Goal: Task Accomplishment & Management: Use online tool/utility

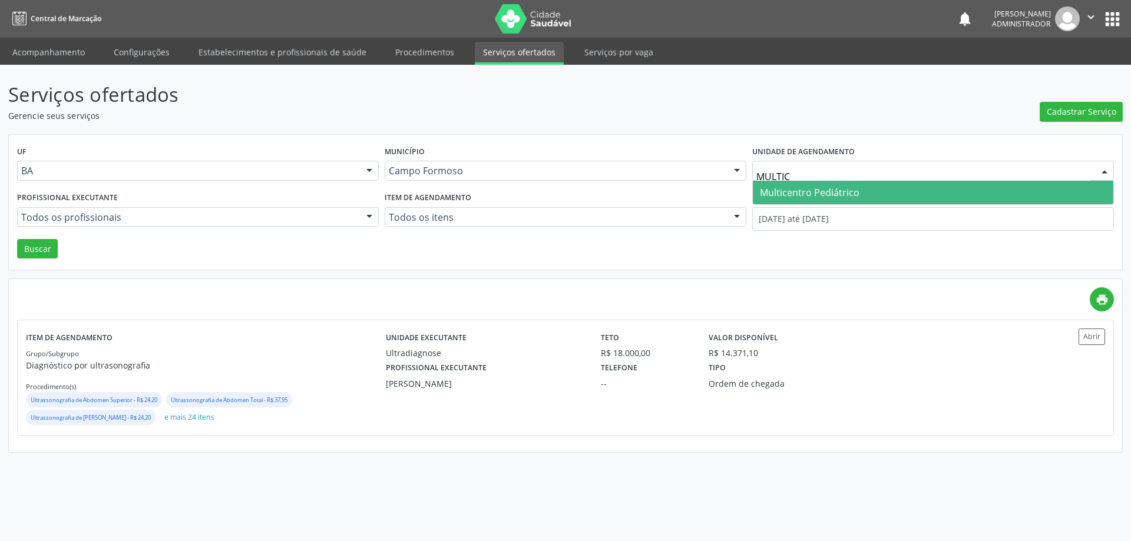
click at [822, 190] on span "Multicentro Pediátrico" at bounding box center [810, 192] width 100 height 13
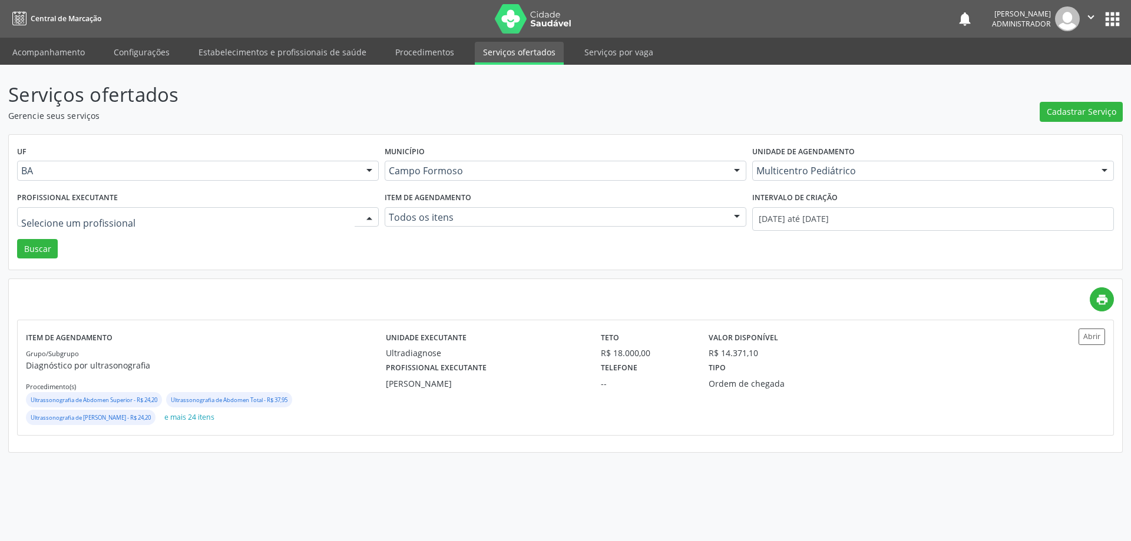
click at [368, 216] on div at bounding box center [369, 218] width 18 height 20
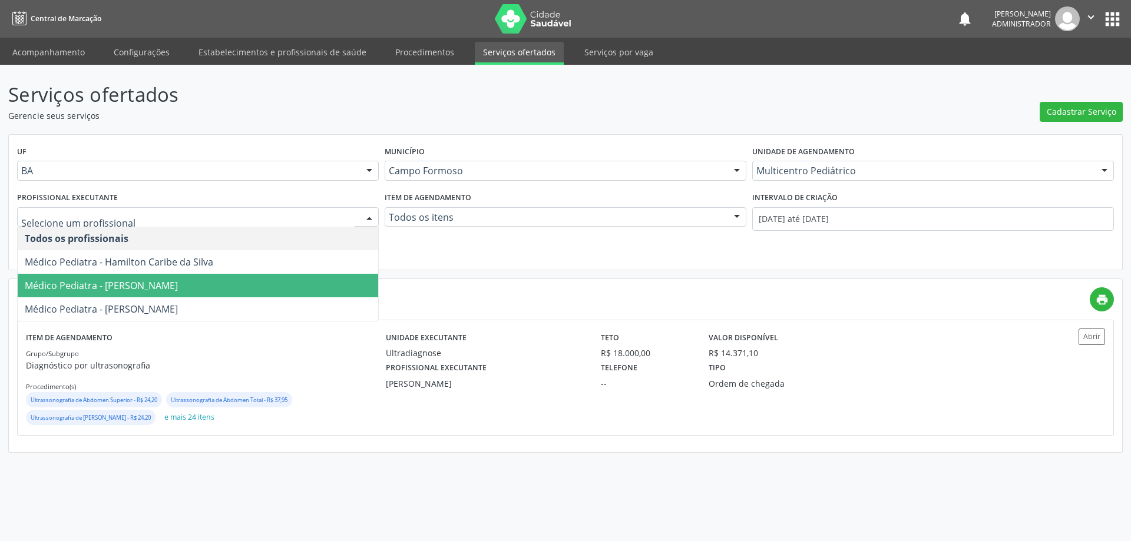
click at [290, 280] on span "Médico Pediatra - [PERSON_NAME]" at bounding box center [198, 286] width 360 height 24
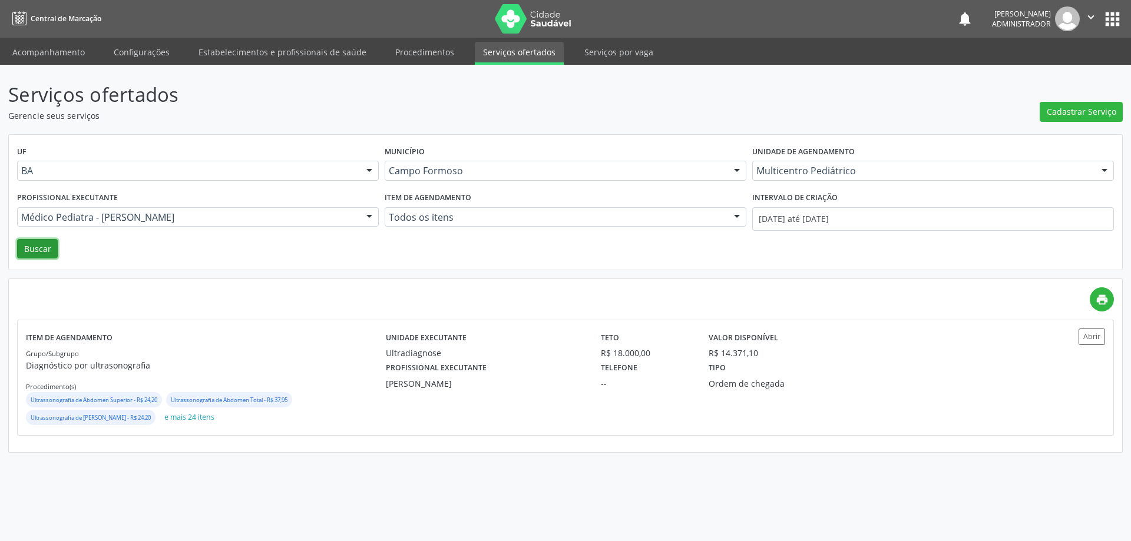
drag, startPoint x: 34, startPoint y: 246, endPoint x: 730, endPoint y: 360, distance: 705.4
click at [43, 246] on button "Buscar" at bounding box center [37, 249] width 41 height 20
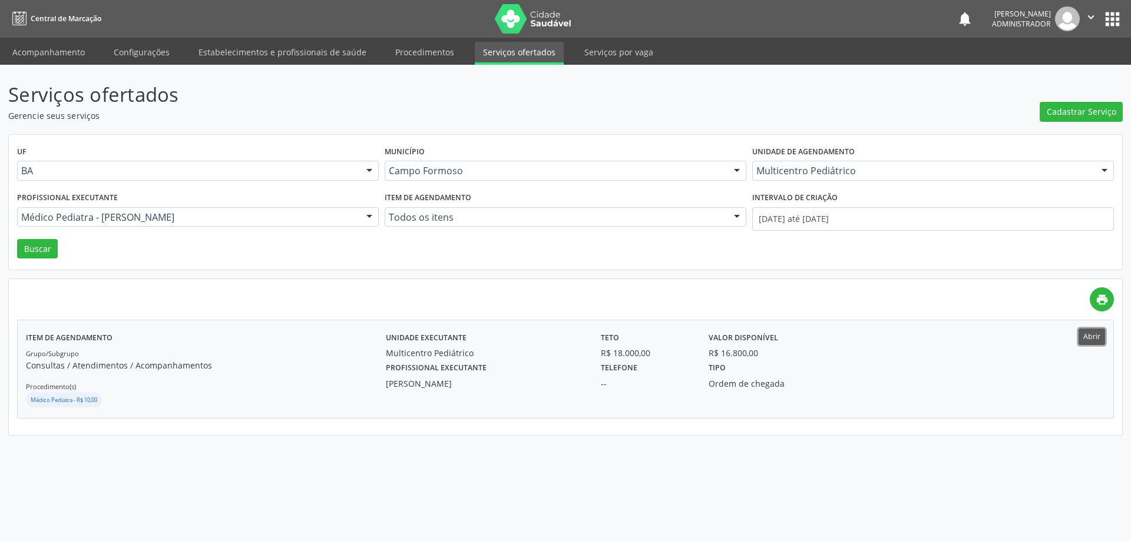
click at [1104, 341] on button "Abrir" at bounding box center [1091, 337] width 26 height 16
click at [369, 211] on div at bounding box center [369, 218] width 18 height 20
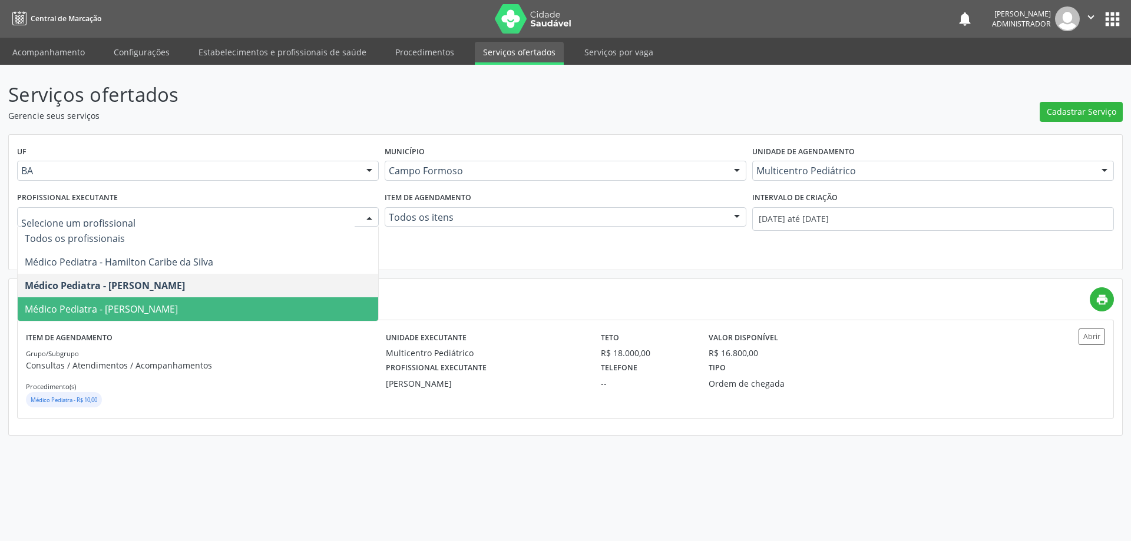
click at [283, 307] on span "Médico Pediatra - [PERSON_NAME]" at bounding box center [198, 309] width 360 height 24
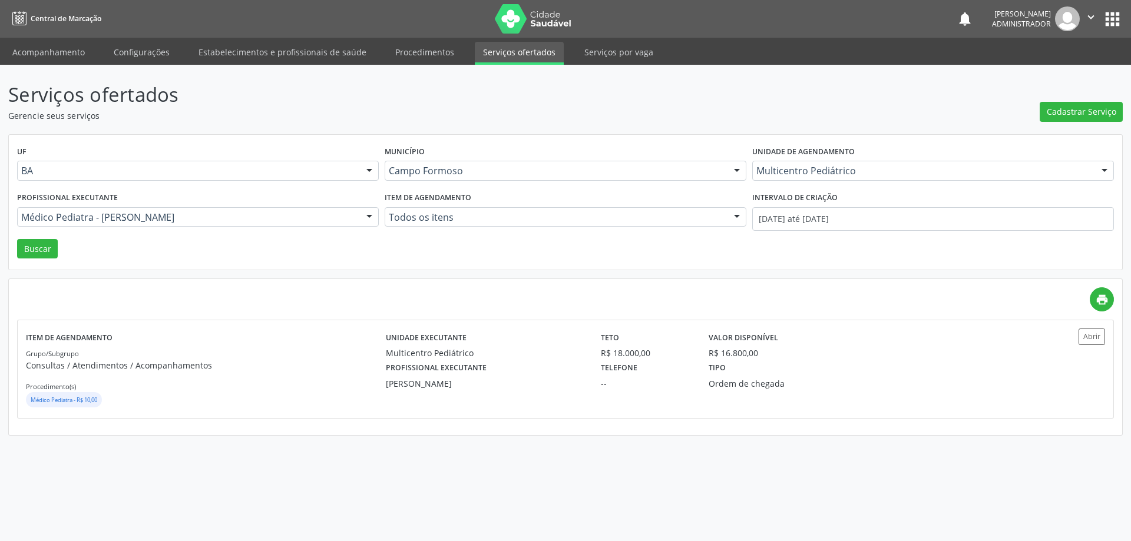
click at [30, 236] on div "Profissional executante Médico Pediatra - [PERSON_NAME] Sobreira Todos os profi…" at bounding box center [197, 214] width 367 height 50
drag, startPoint x: 32, startPoint y: 248, endPoint x: 41, endPoint y: 247, distance: 8.3
click at [32, 248] on button "Buscar" at bounding box center [37, 249] width 41 height 20
click at [1083, 340] on button "Abrir" at bounding box center [1091, 337] width 26 height 16
click at [368, 213] on div at bounding box center [369, 218] width 18 height 20
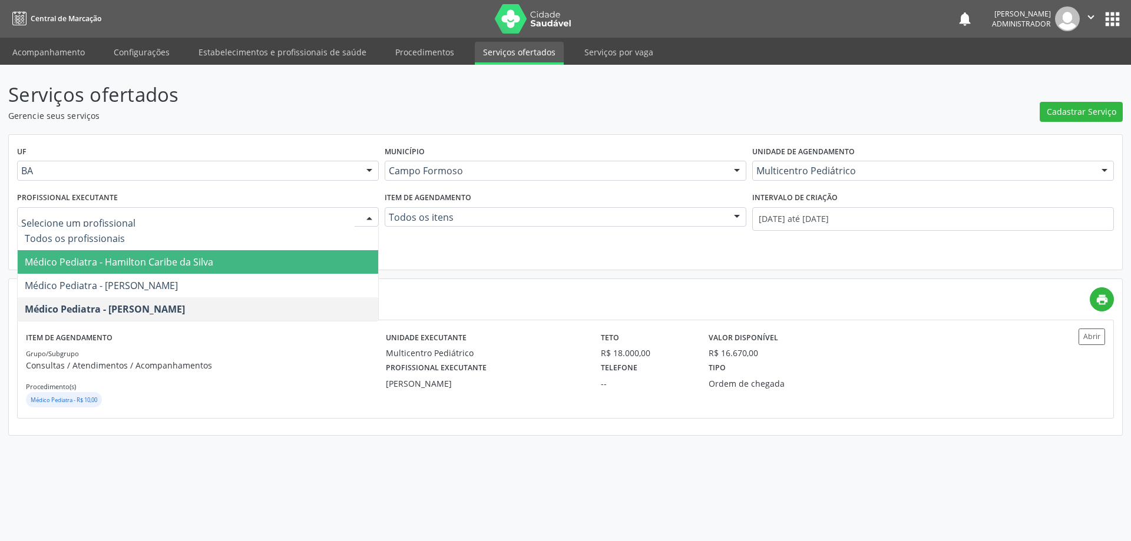
click at [276, 263] on span "Médico Pediatra - Hamilton Caribe da Silva" at bounding box center [198, 262] width 360 height 24
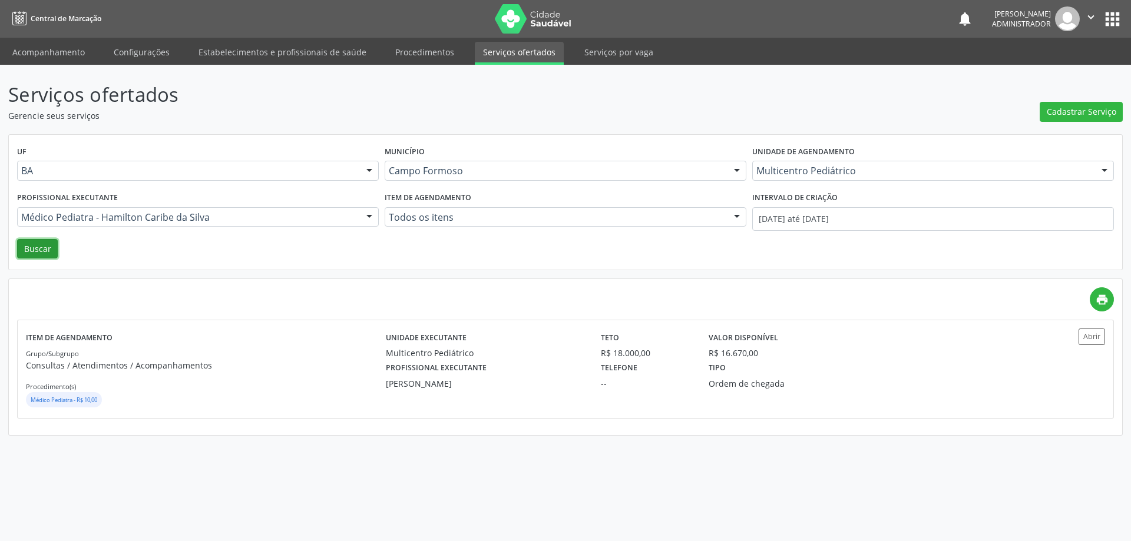
click at [22, 251] on button "Buscar" at bounding box center [37, 249] width 41 height 20
click at [1095, 336] on button "Abrir" at bounding box center [1091, 337] width 26 height 16
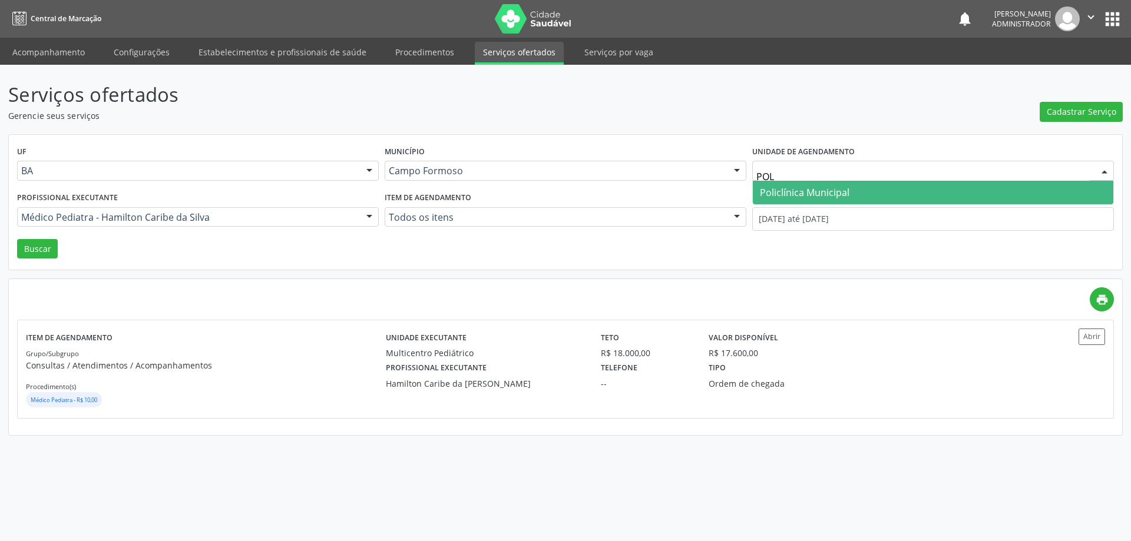
type input "POLI"
click at [828, 196] on span "Policlínica Municipal" at bounding box center [805, 192] width 90 height 13
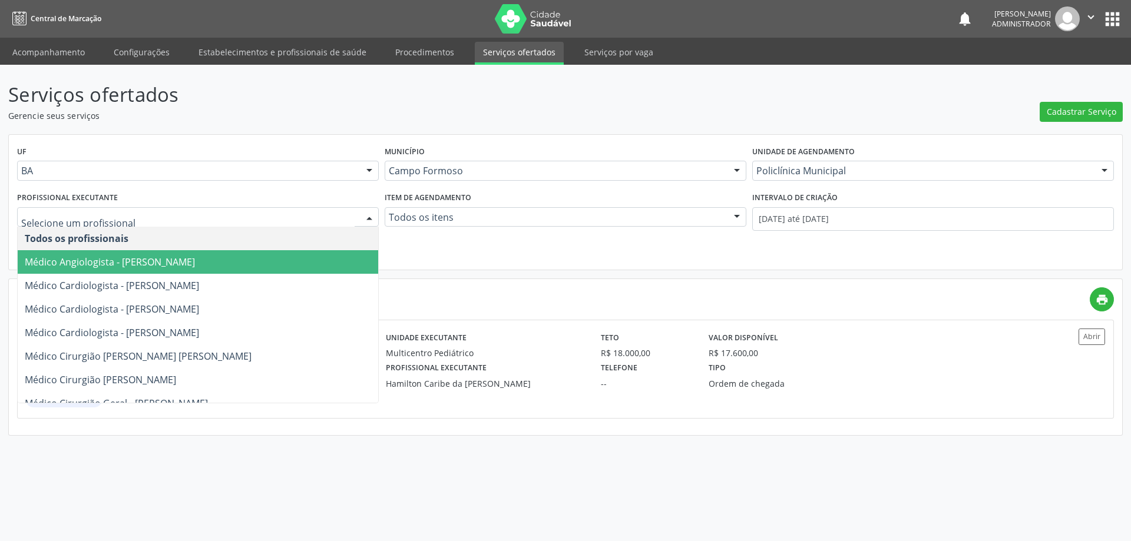
click at [367, 215] on div at bounding box center [369, 218] width 18 height 20
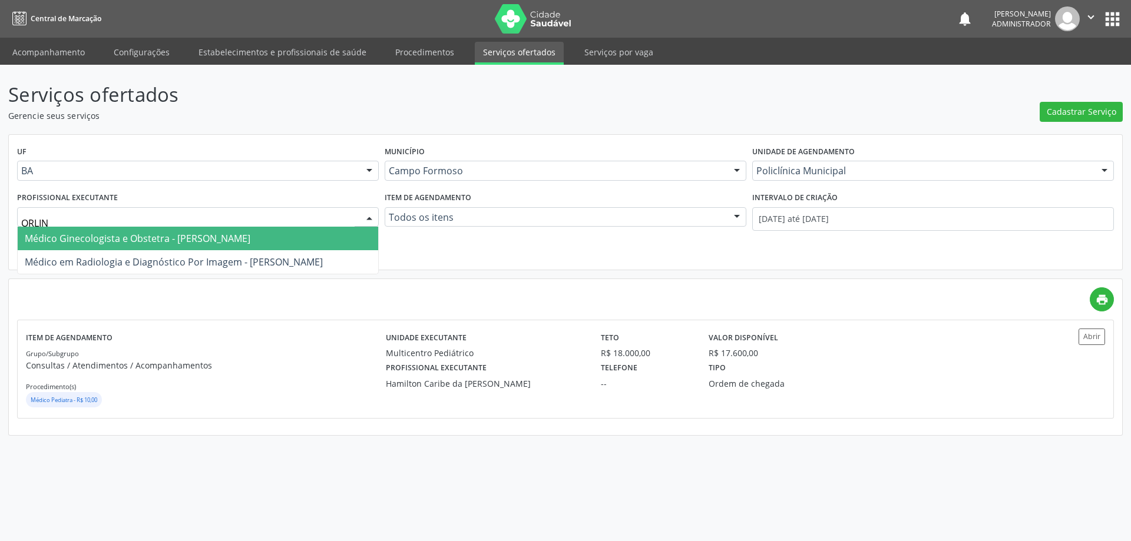
click at [215, 236] on span "Médico Ginecologista e Obstetra - [PERSON_NAME]" at bounding box center [138, 238] width 226 height 13
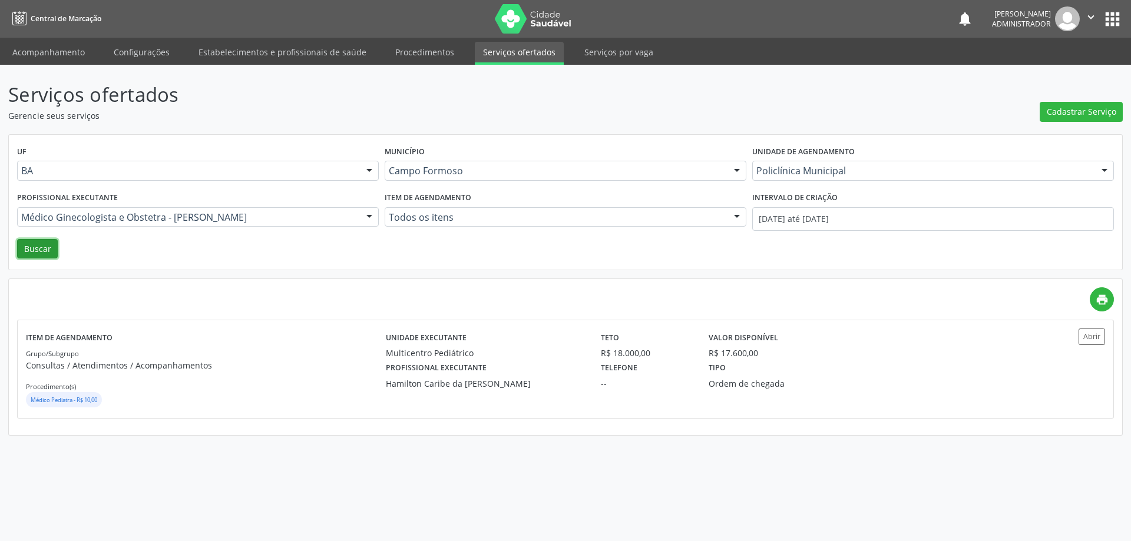
drag, startPoint x: 42, startPoint y: 251, endPoint x: 65, endPoint y: 250, distance: 23.6
click at [44, 250] on button "Buscar" at bounding box center [37, 249] width 41 height 20
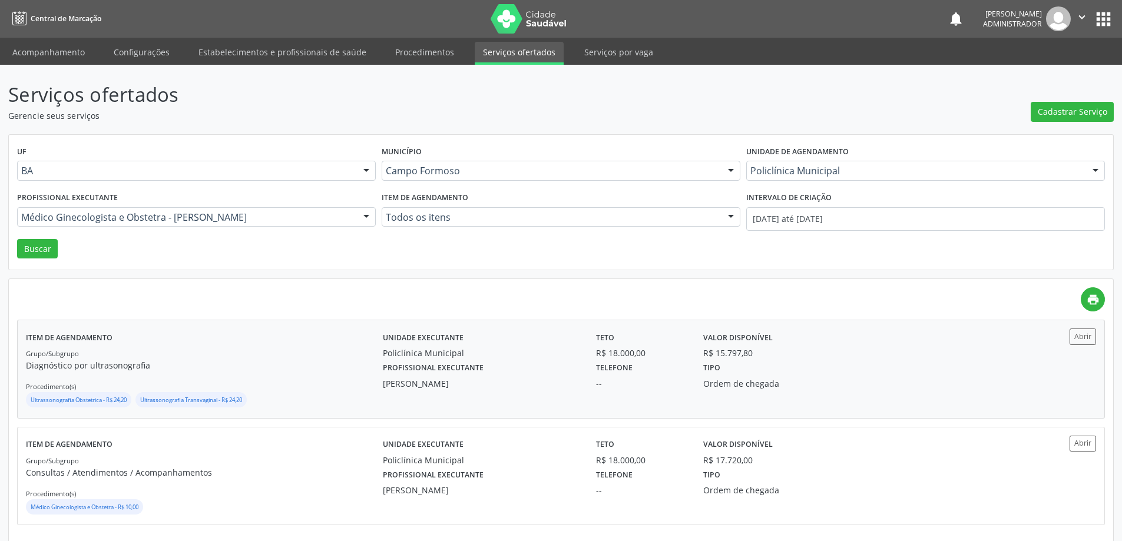
scroll to position [9, 0]
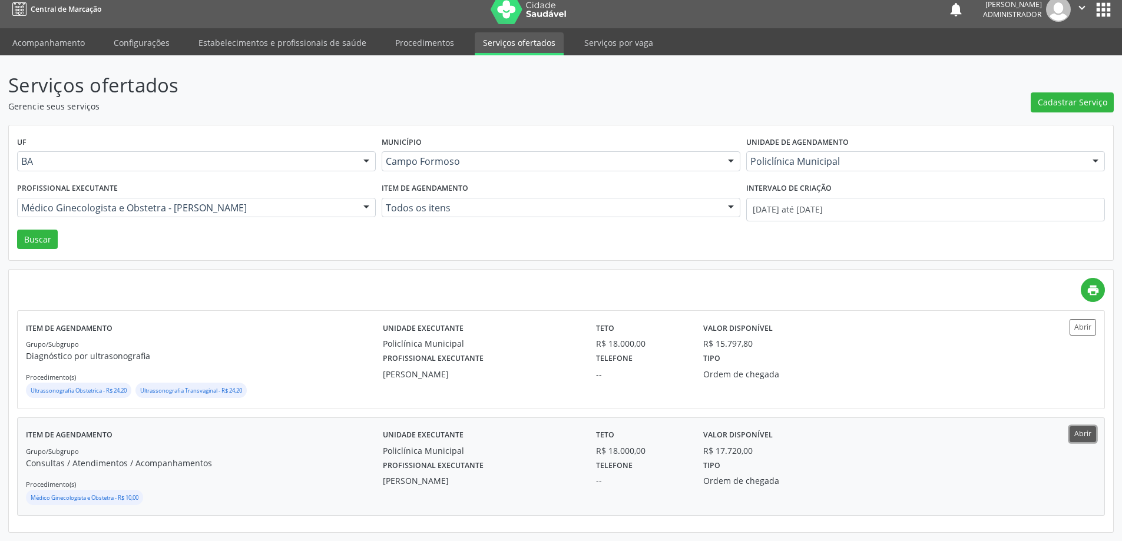
click at [1086, 439] on button "Abrir" at bounding box center [1082, 434] width 26 height 16
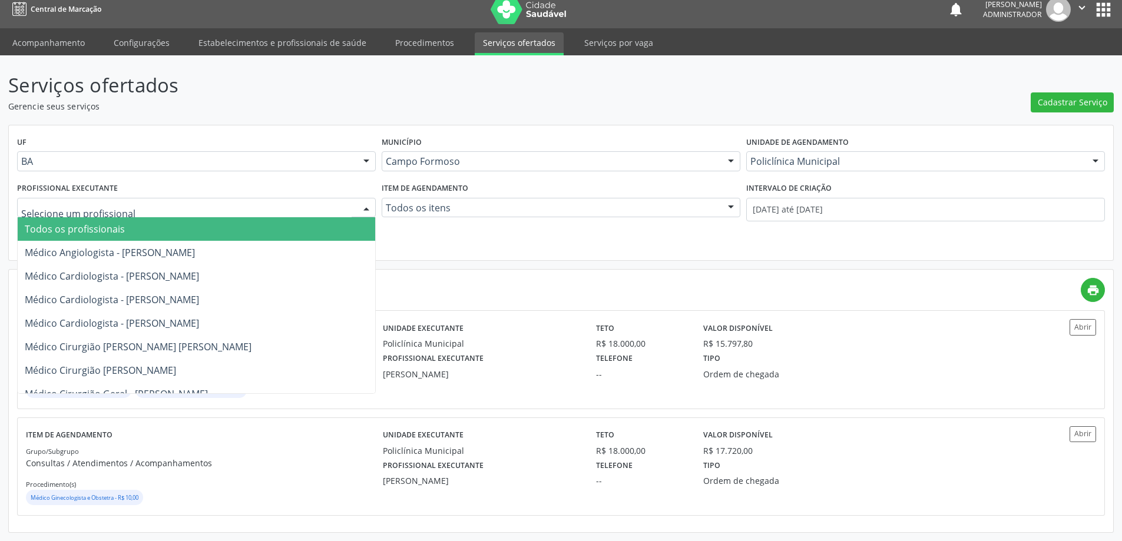
click at [365, 206] on div at bounding box center [366, 208] width 18 height 20
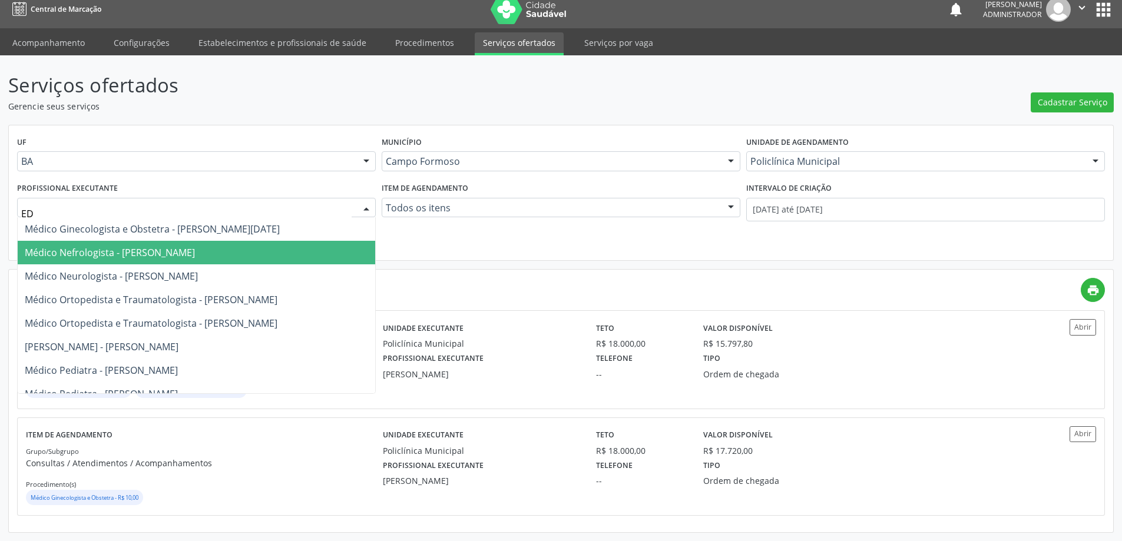
click at [195, 255] on span "Médico Nefrologista - [PERSON_NAME]" at bounding box center [110, 252] width 170 height 13
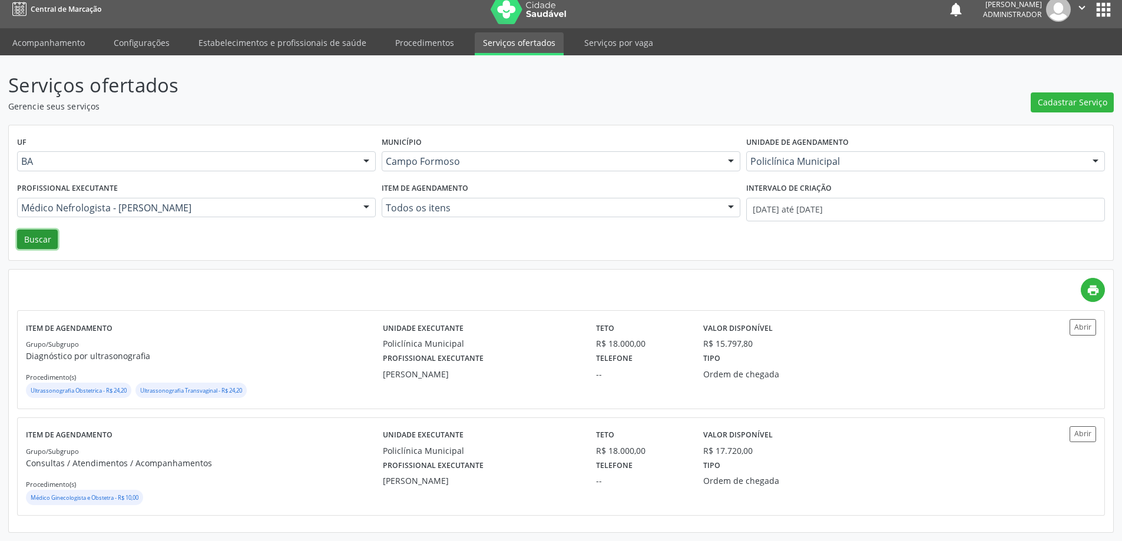
drag, startPoint x: 25, startPoint y: 247, endPoint x: 321, endPoint y: 265, distance: 296.7
click at [28, 247] on button "Buscar" at bounding box center [37, 240] width 41 height 20
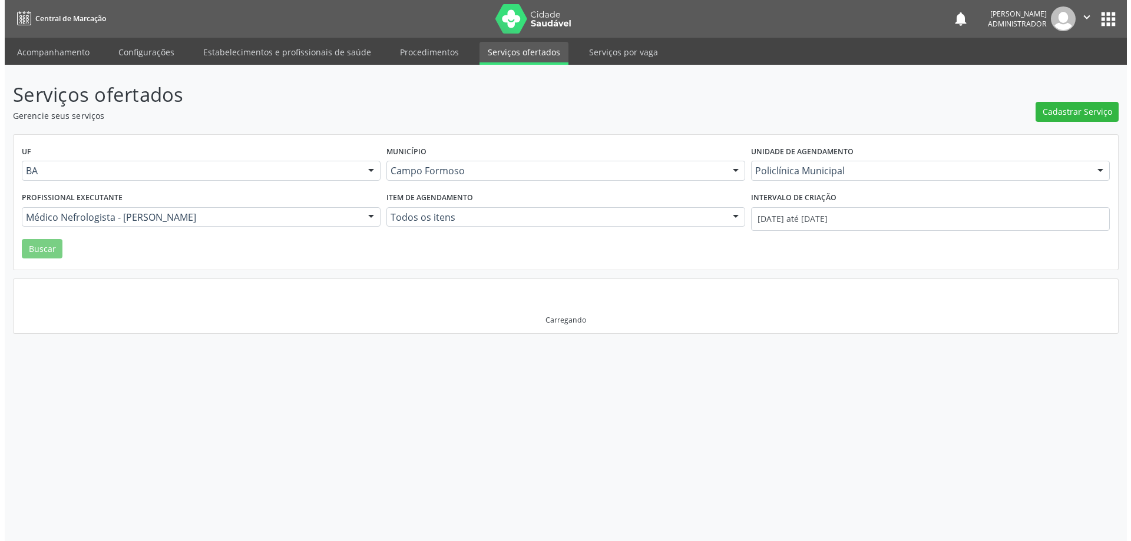
scroll to position [0, 0]
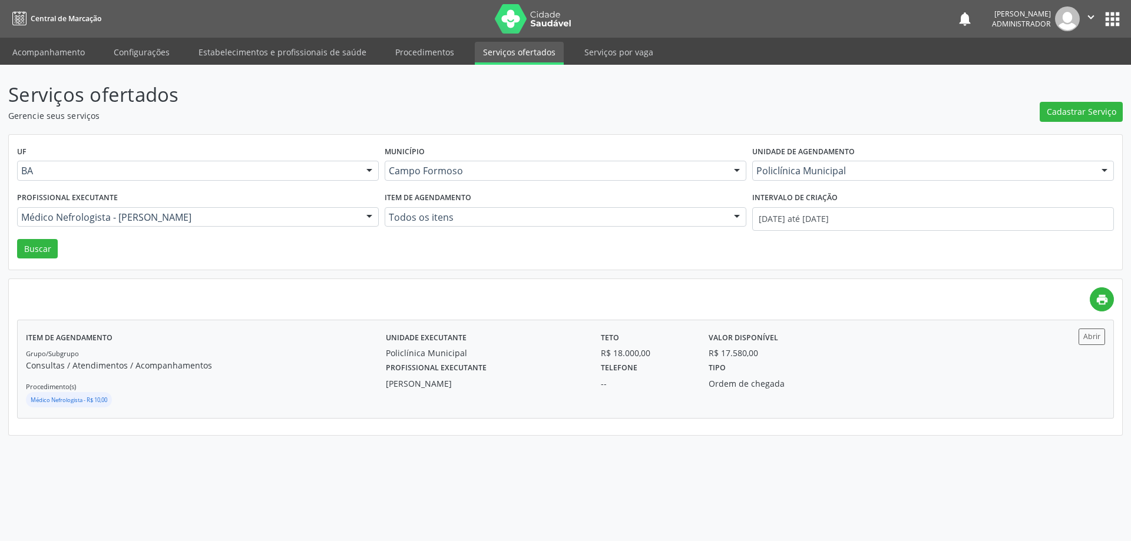
click at [1077, 332] on div "Abrir" at bounding box center [1060, 337] width 90 height 16
click at [368, 214] on div at bounding box center [369, 218] width 18 height 20
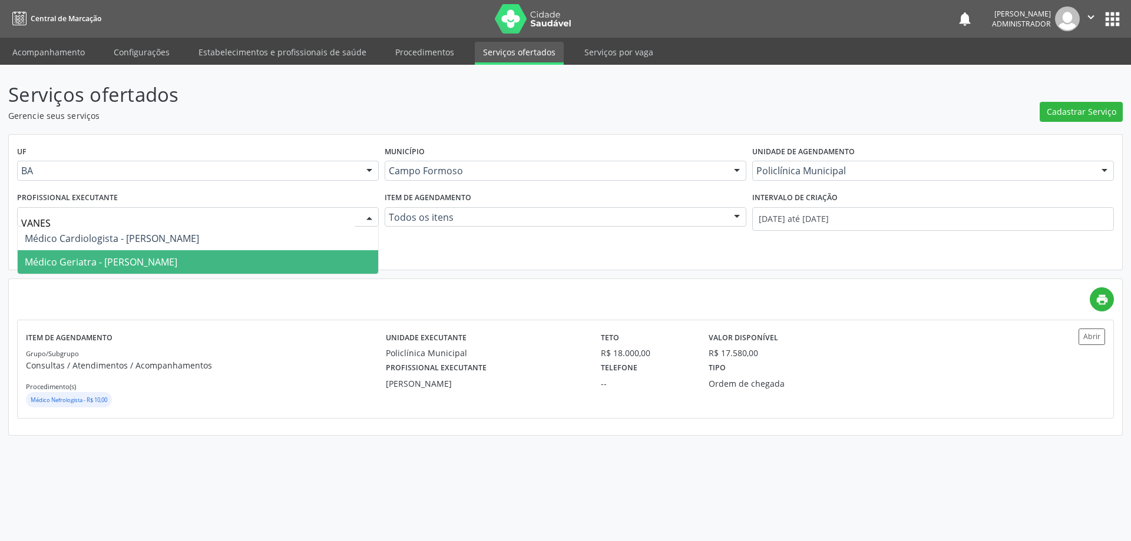
type input "VANESS"
click at [167, 254] on span "Médico Geriatra - [PERSON_NAME]" at bounding box center [198, 262] width 360 height 24
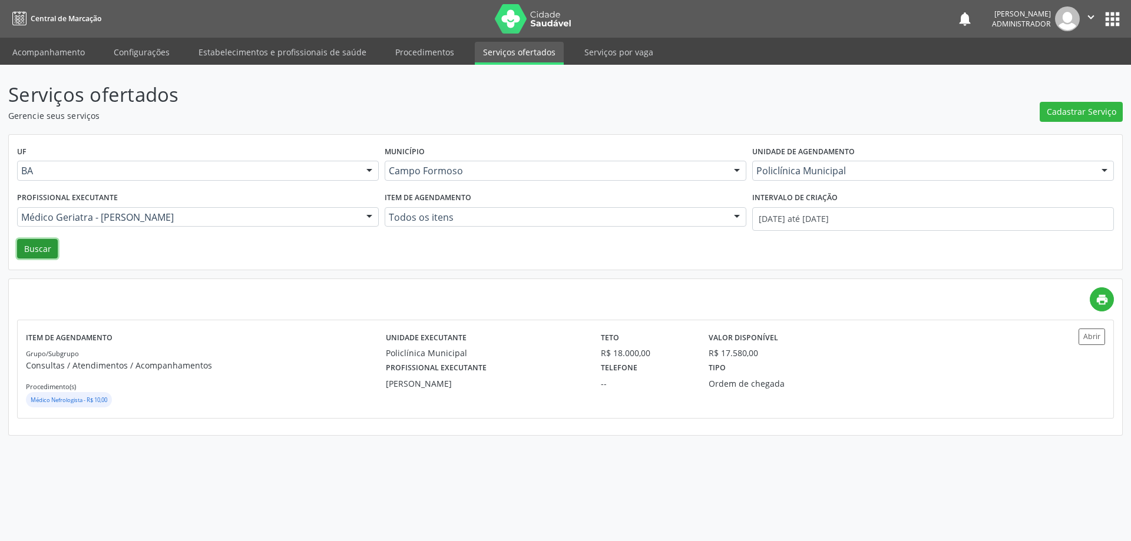
click at [24, 240] on button "Buscar" at bounding box center [37, 249] width 41 height 20
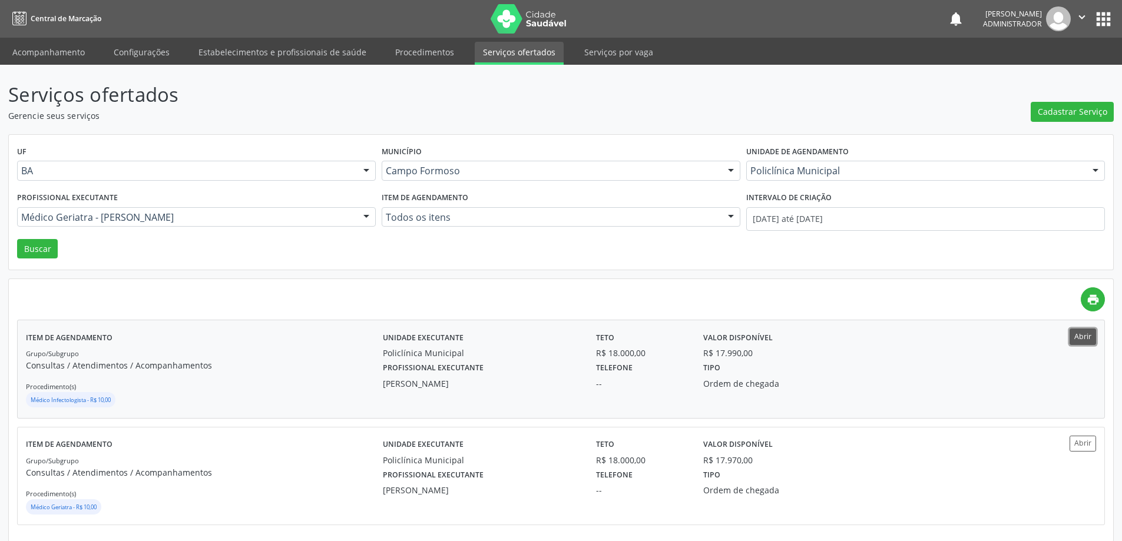
click at [1074, 335] on button "Abrir" at bounding box center [1082, 337] width 26 height 16
click at [1082, 446] on button "Abrir" at bounding box center [1082, 444] width 26 height 16
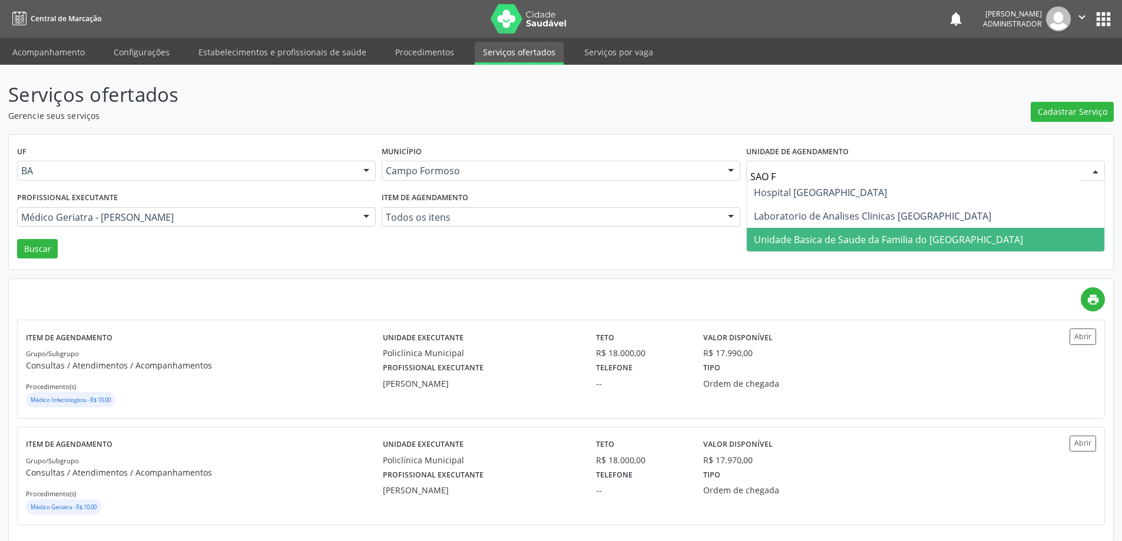
type input "SAO FR"
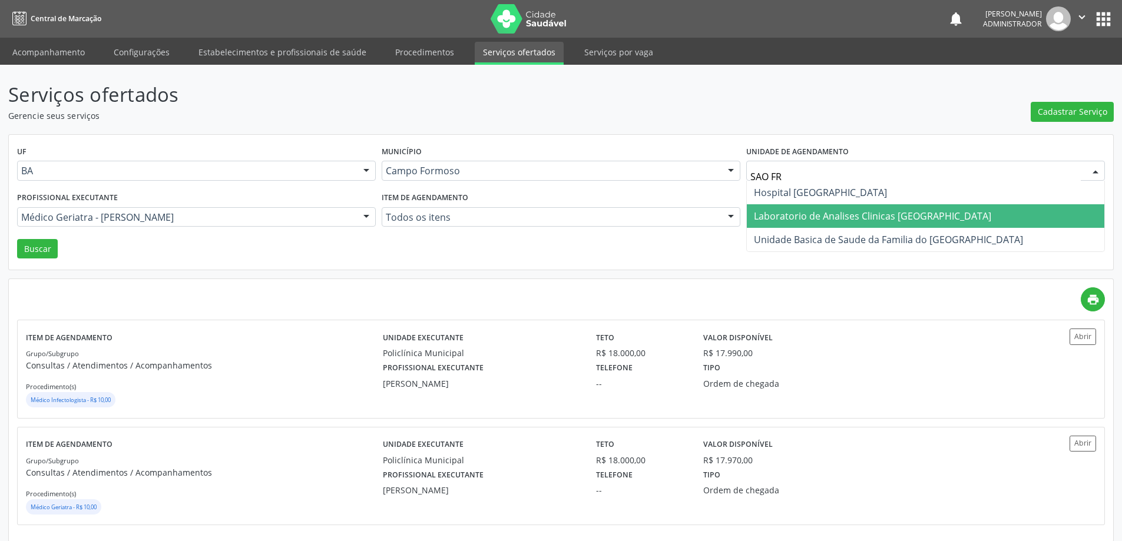
click at [782, 210] on span "Laboratorio de Analises Clinicas [GEOGRAPHIC_DATA]" at bounding box center [872, 216] width 237 height 13
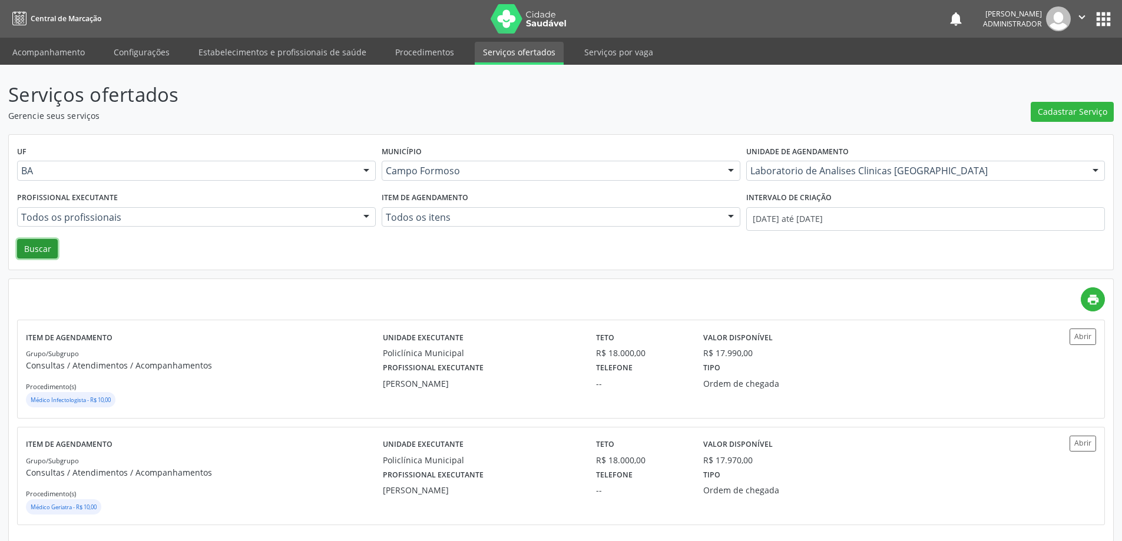
click at [47, 248] on button "Buscar" at bounding box center [37, 249] width 41 height 20
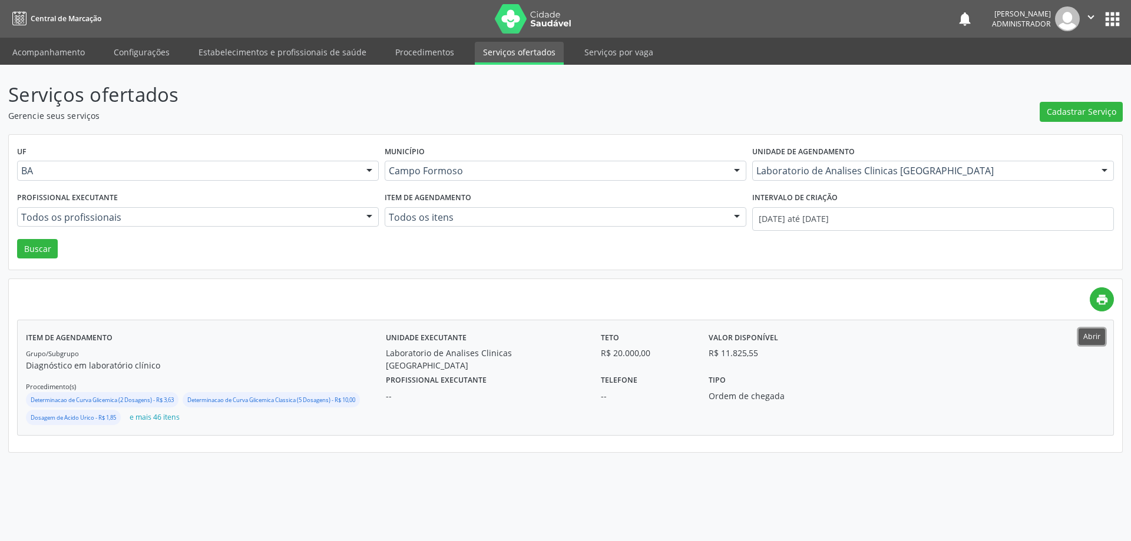
click at [1088, 336] on button "Abrir" at bounding box center [1091, 337] width 26 height 16
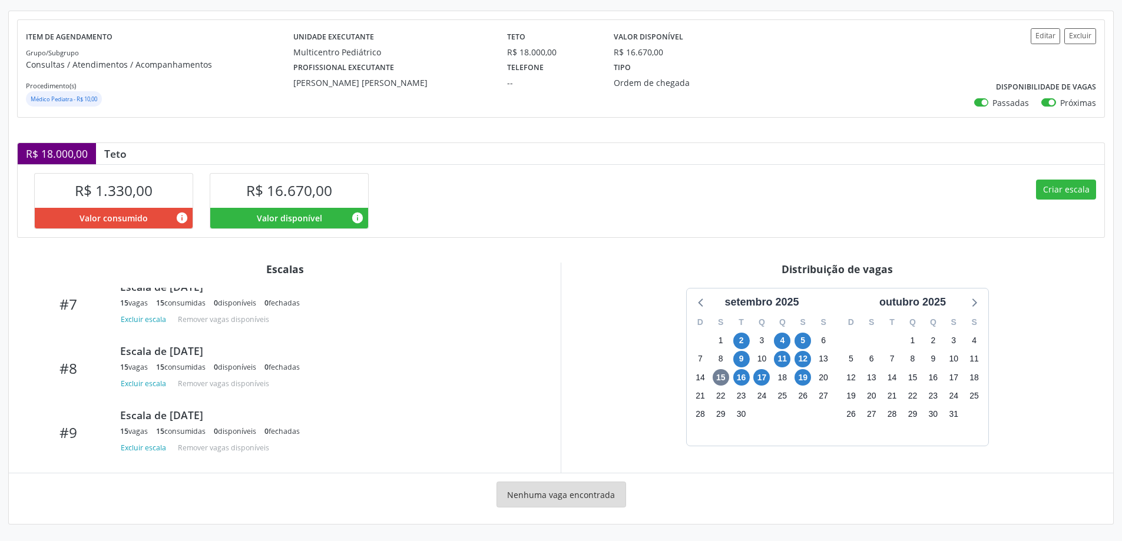
scroll to position [386, 0]
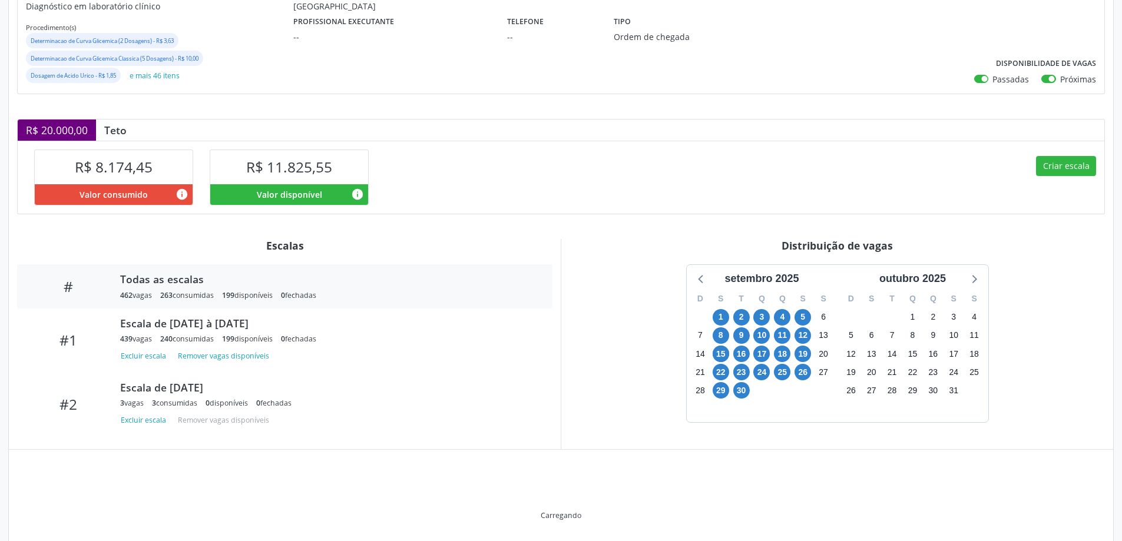
scroll to position [220, 0]
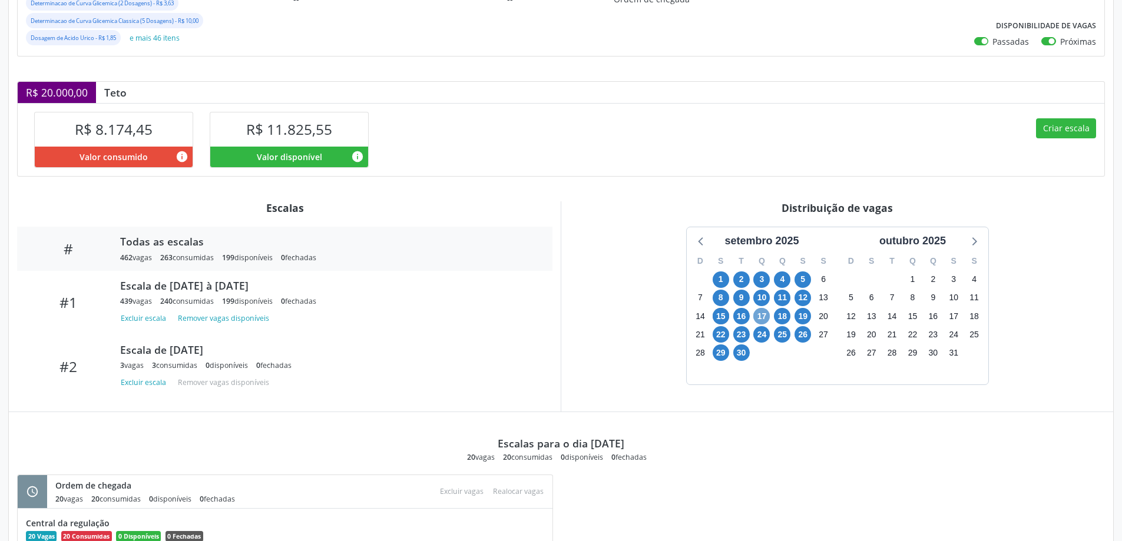
click at [762, 317] on span "17" at bounding box center [761, 316] width 16 height 16
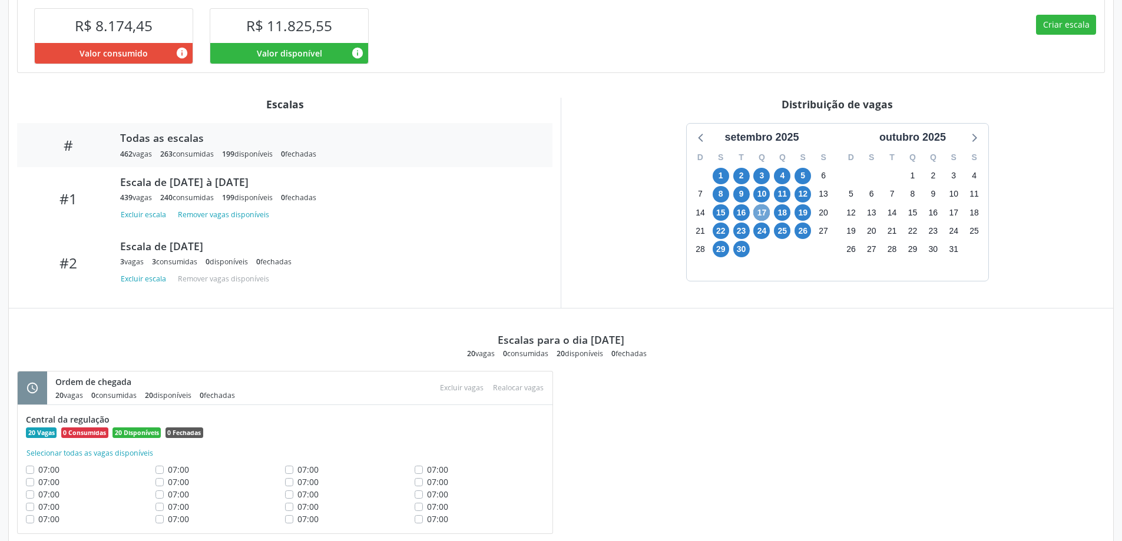
scroll to position [354, 0]
